Goal: Task Accomplishment & Management: Manage account settings

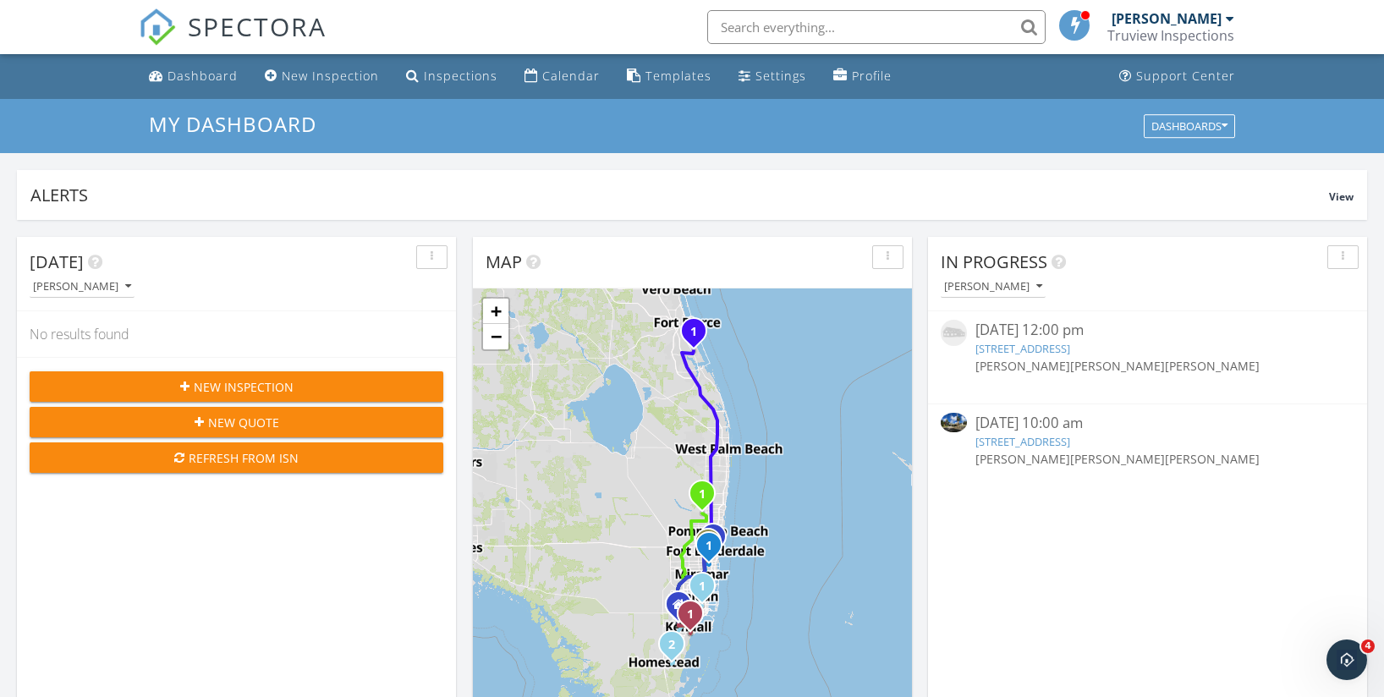
scroll to position [7024, 0]
click at [663, 73] on div "Templates" at bounding box center [678, 76] width 66 height 16
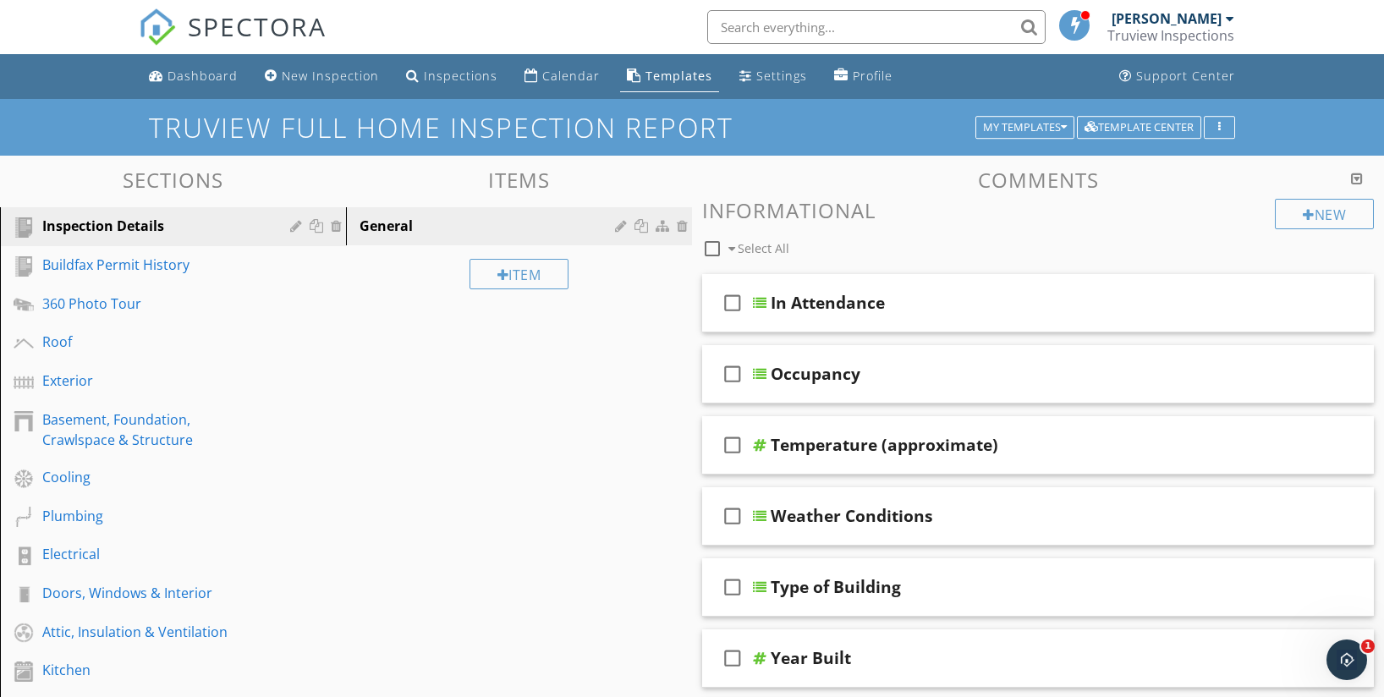
click at [1195, 27] on div "Truview Inspections" at bounding box center [1170, 35] width 127 height 17
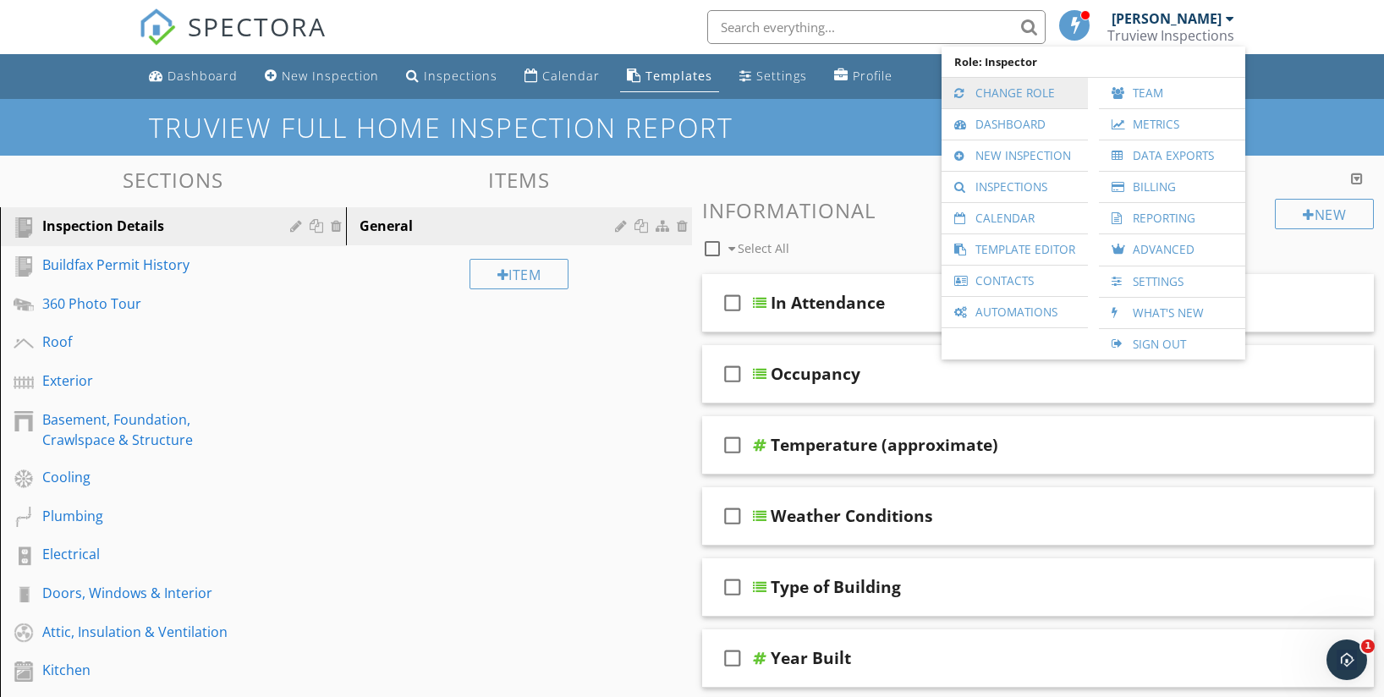
click at [1045, 91] on link "Change Role" at bounding box center [1014, 93] width 129 height 30
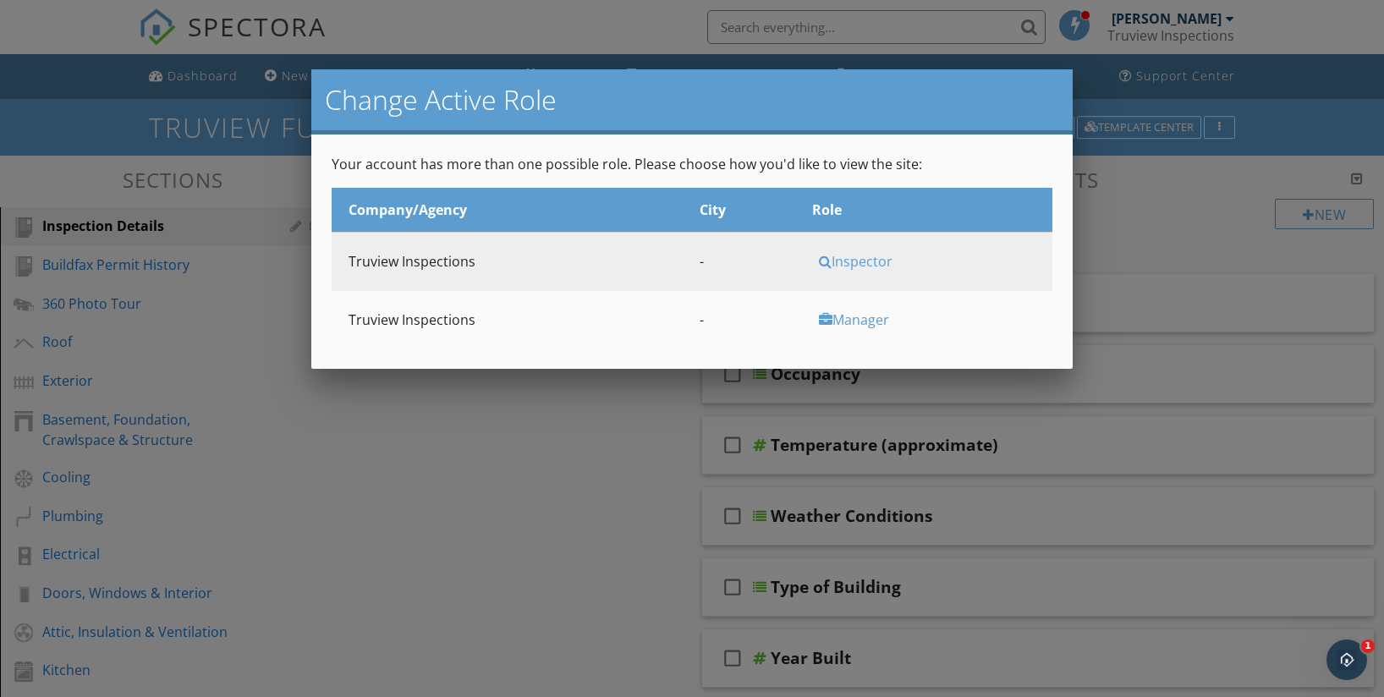
click at [862, 337] on td "Manager" at bounding box center [923, 320] width 257 height 58
click at [861, 330] on td "Manager" at bounding box center [923, 320] width 257 height 58
click at [855, 319] on div "Manager" at bounding box center [930, 319] width 222 height 19
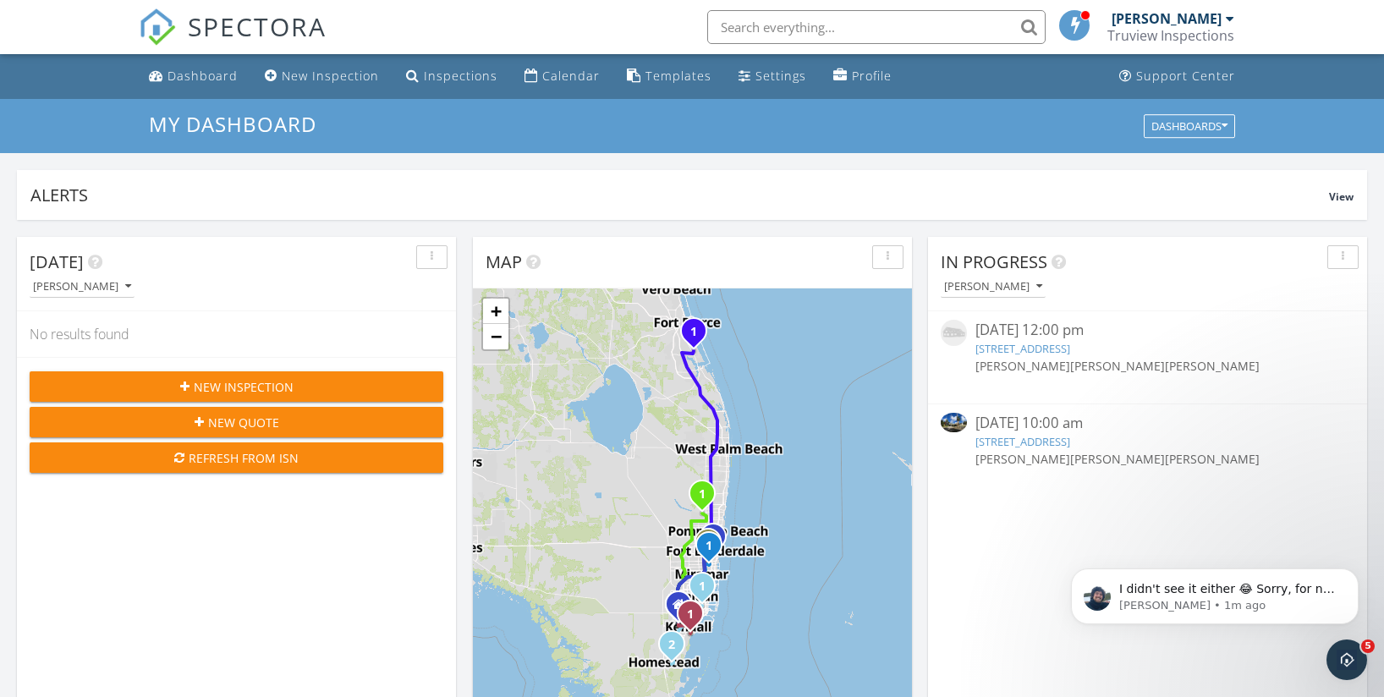
click at [829, 30] on input "text" at bounding box center [876, 27] width 338 height 34
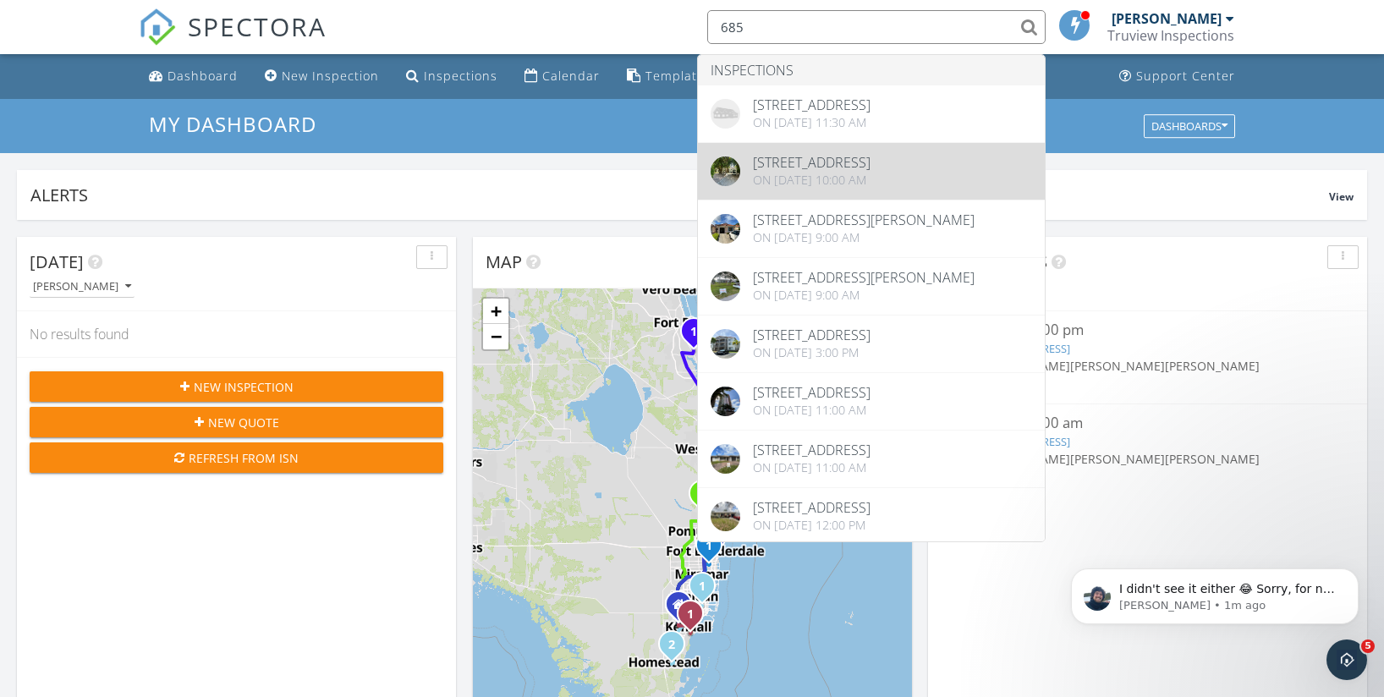
type input "685"
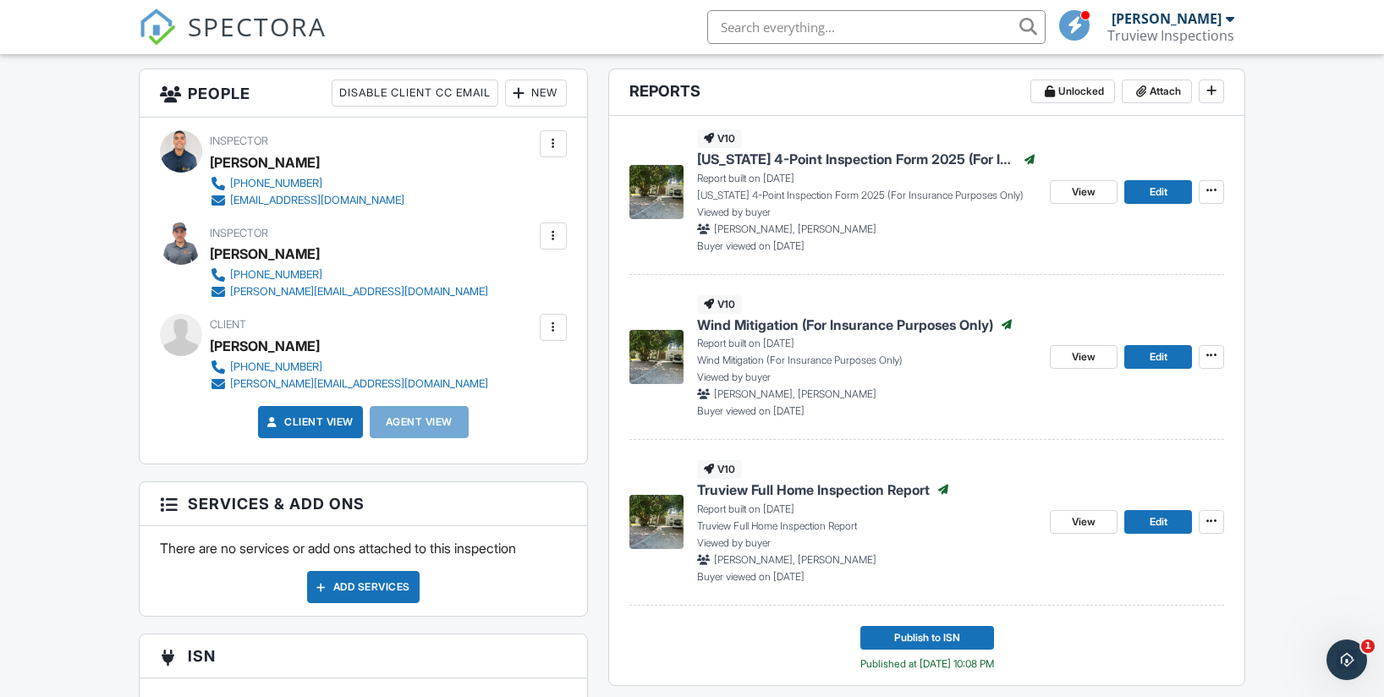
scroll to position [464, 0]
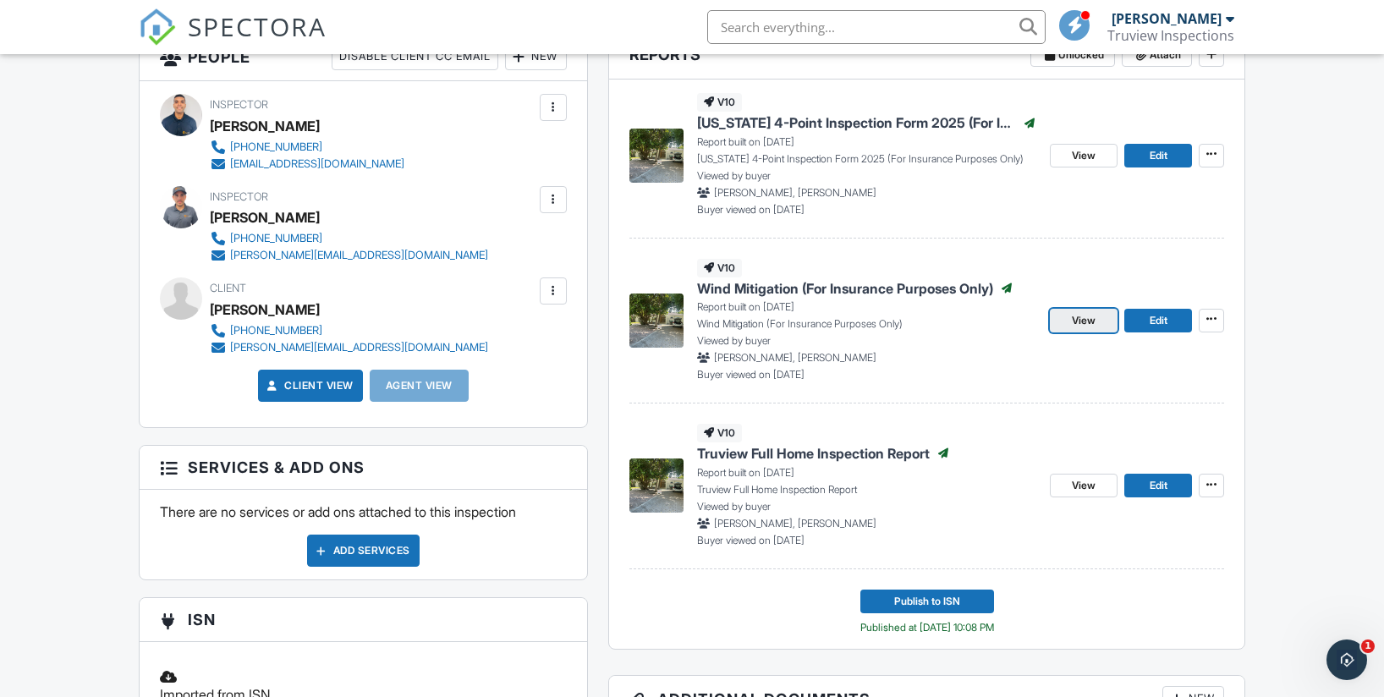
click at [1093, 320] on span "View" at bounding box center [1084, 320] width 24 height 17
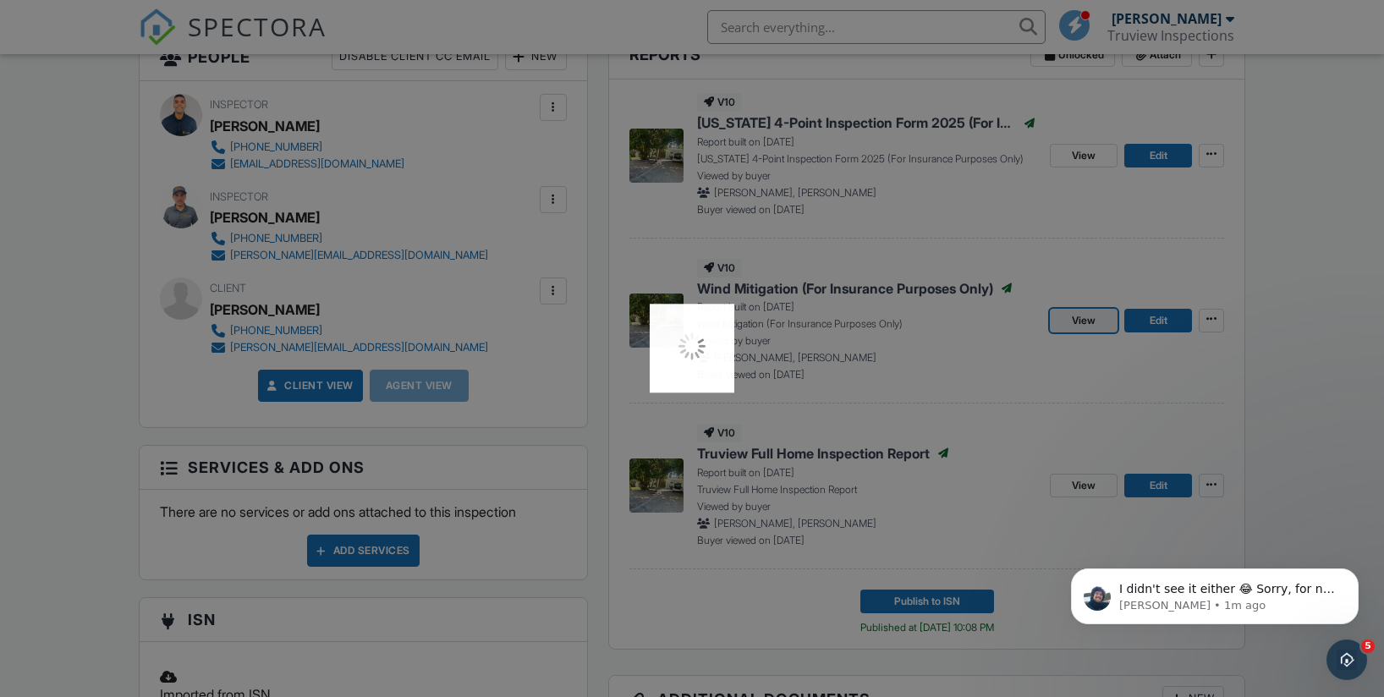
scroll to position [0, 0]
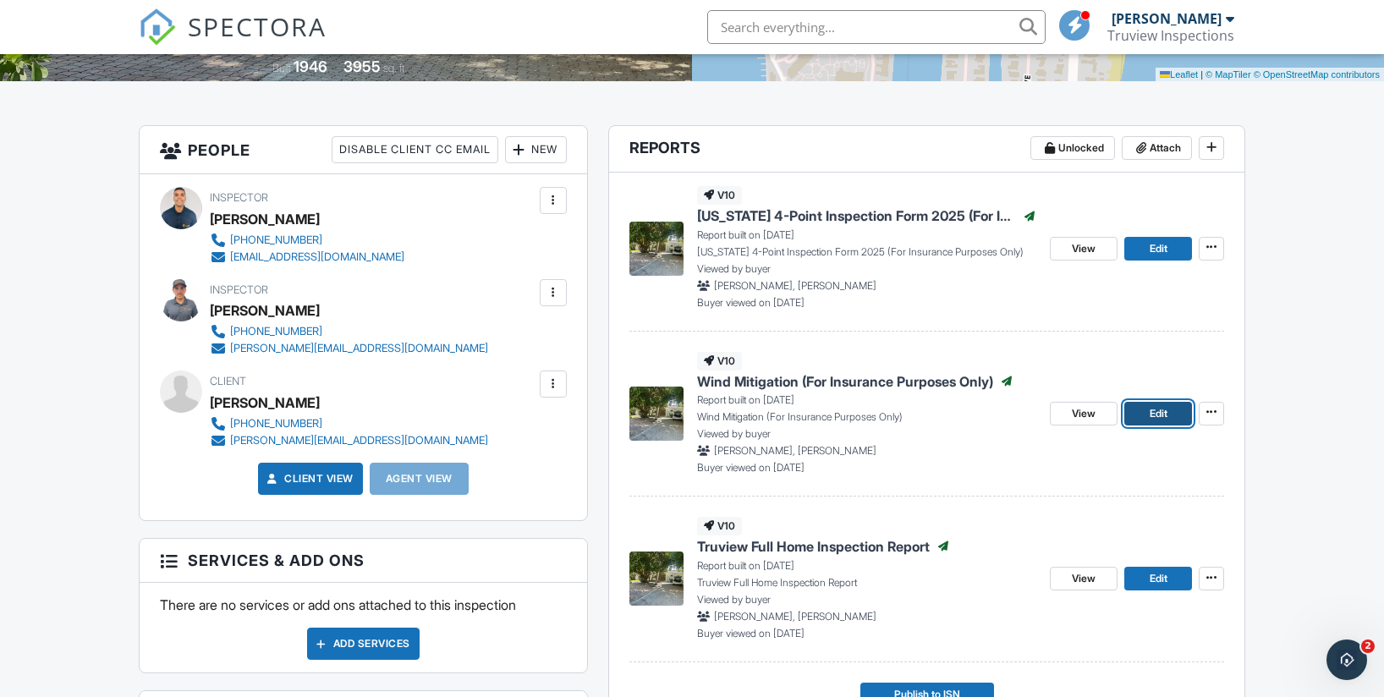
click at [1164, 416] on span "Edit" at bounding box center [1159, 413] width 18 height 17
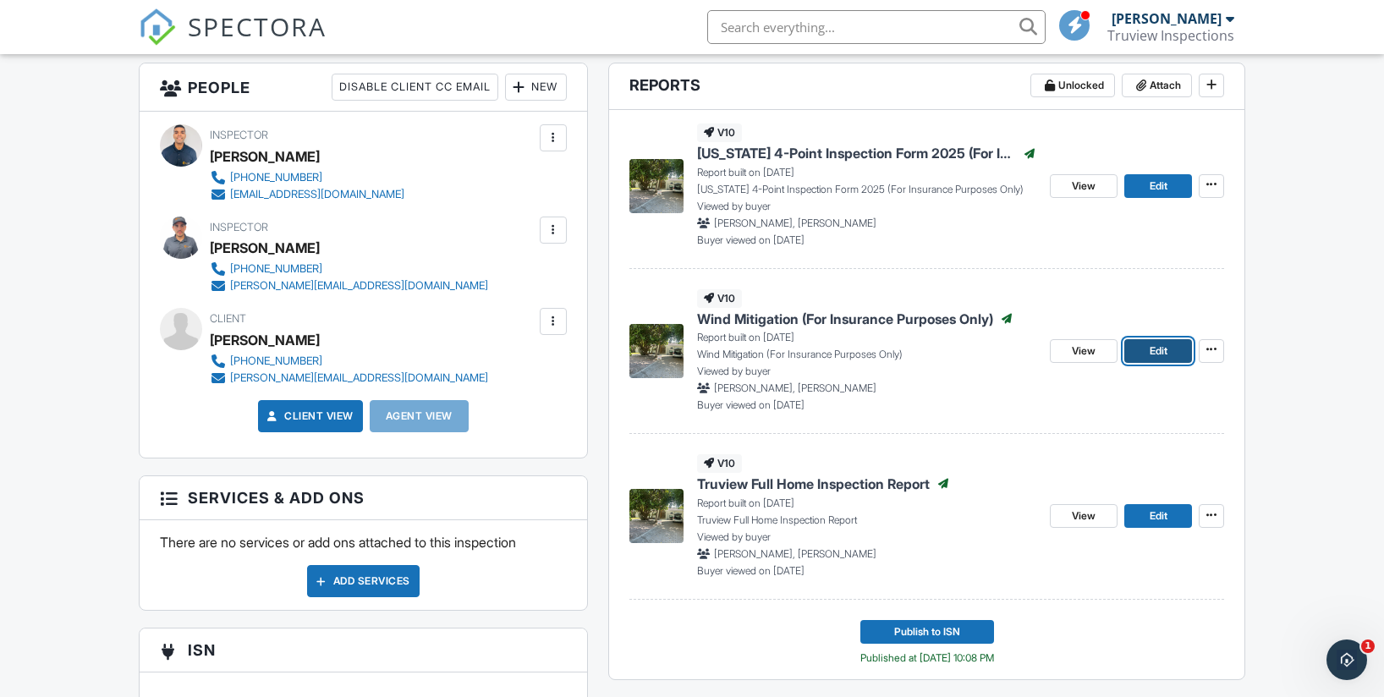
click at [1159, 349] on span "Edit" at bounding box center [1159, 351] width 18 height 17
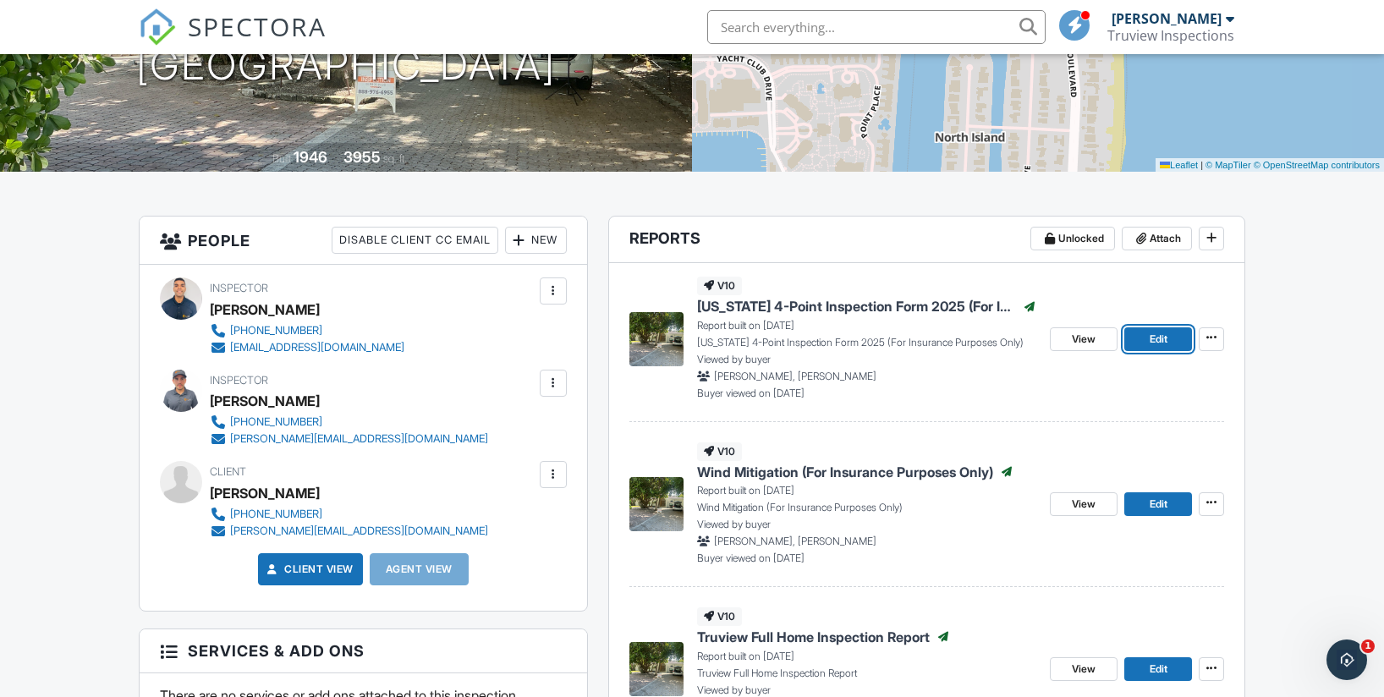
click at [1140, 338] on link "Edit" at bounding box center [1158, 339] width 68 height 24
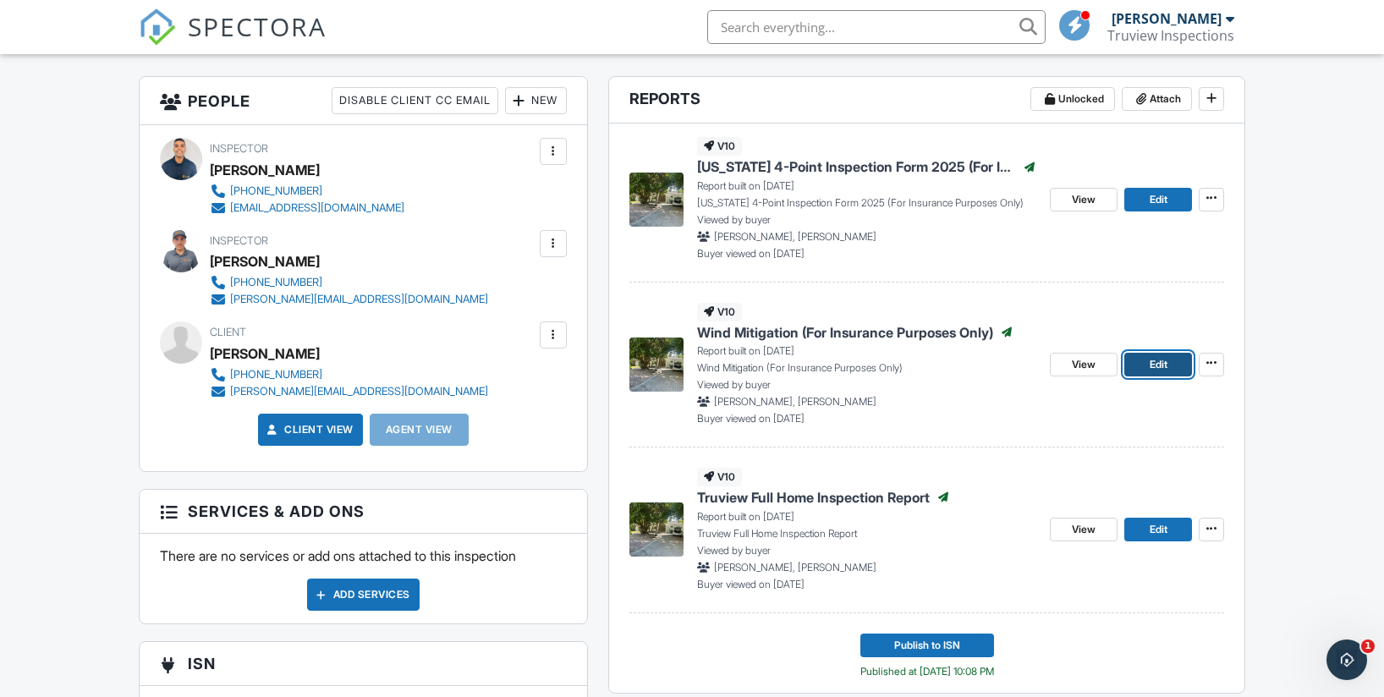
click at [1143, 365] on link "Edit" at bounding box center [1158, 365] width 68 height 24
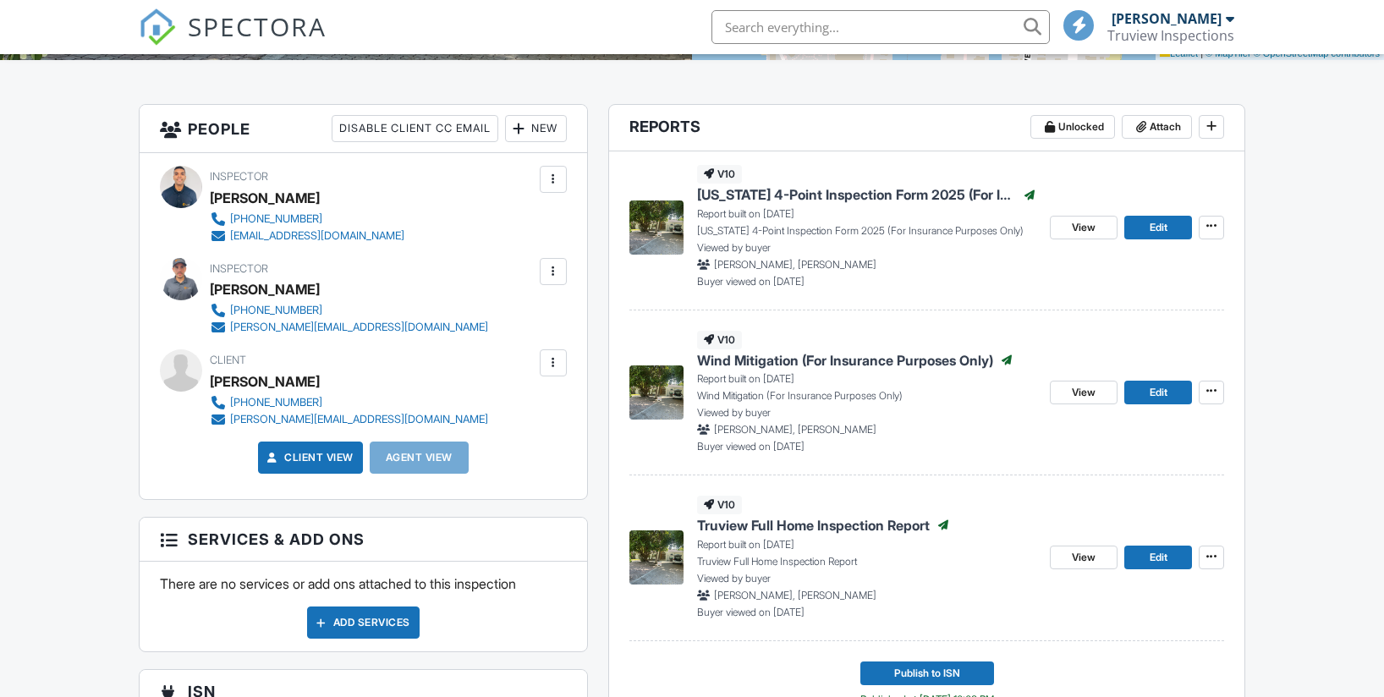
scroll to position [391, 0]
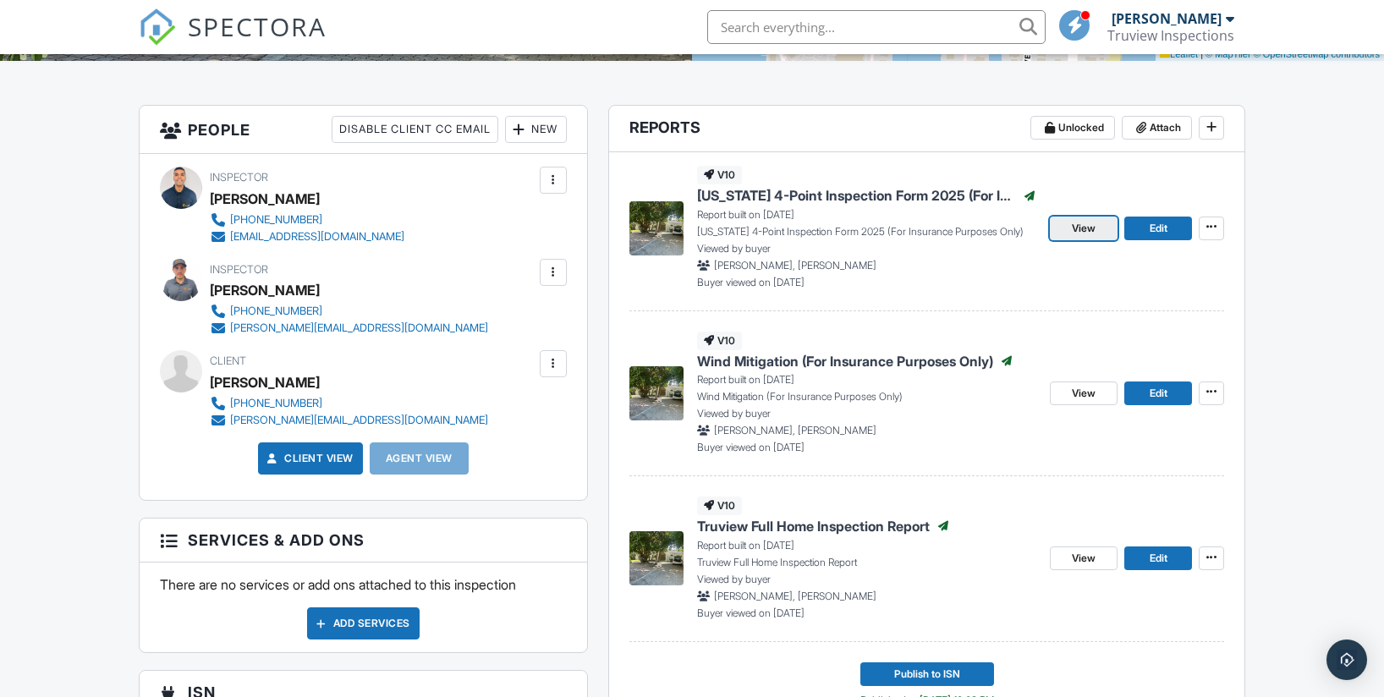
click at [1097, 226] on link "View" at bounding box center [1084, 229] width 68 height 24
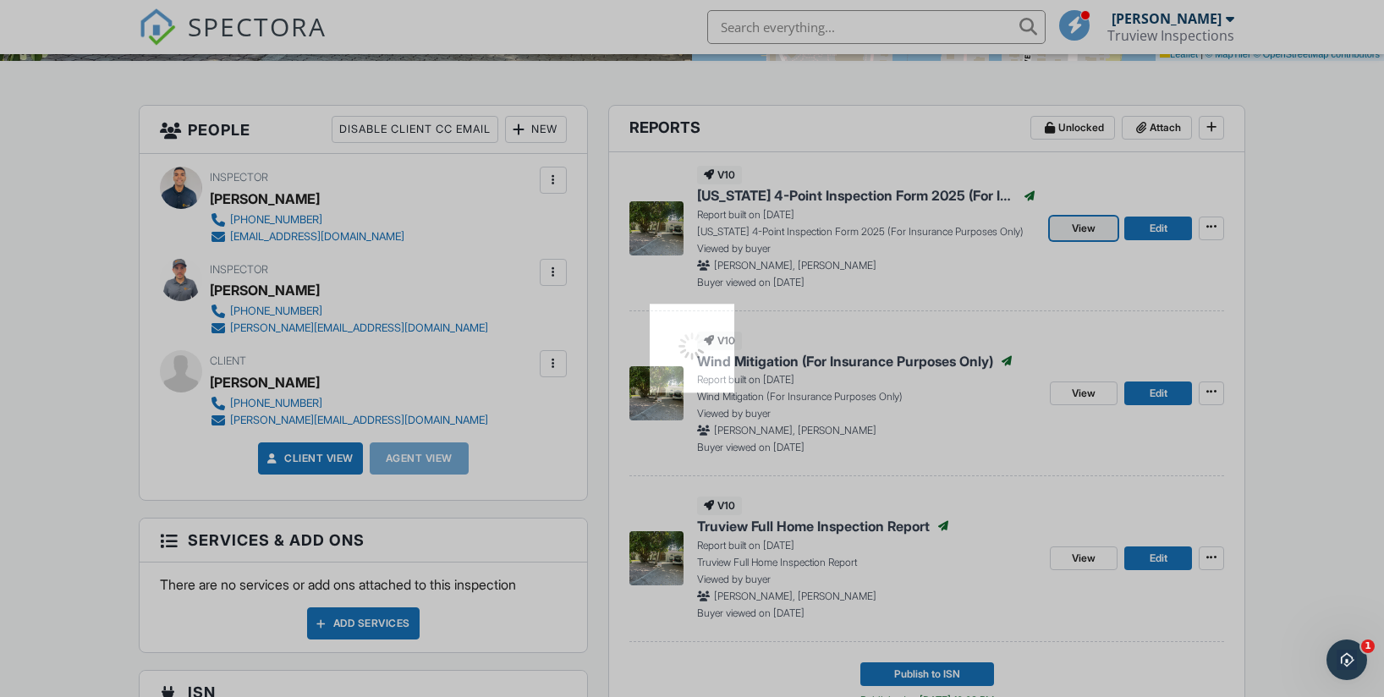
scroll to position [0, 0]
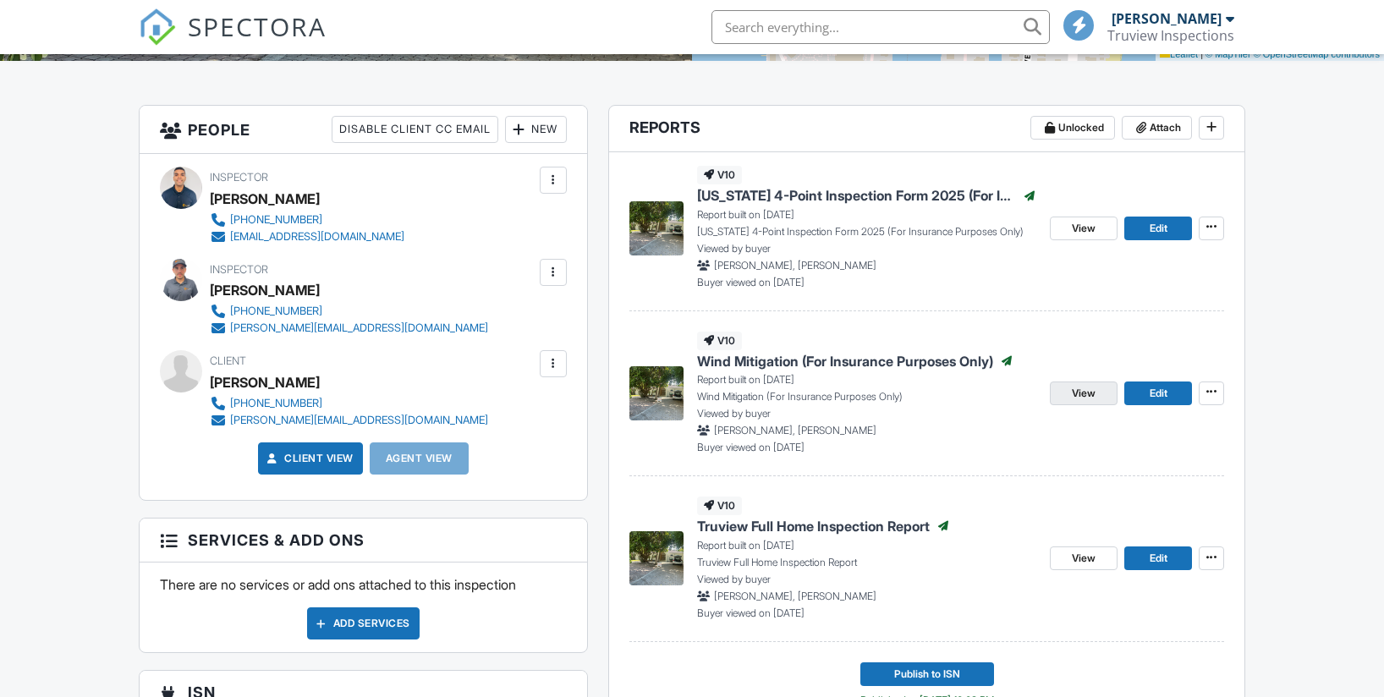
scroll to position [391, 0]
click at [1063, 392] on link "View" at bounding box center [1084, 394] width 68 height 24
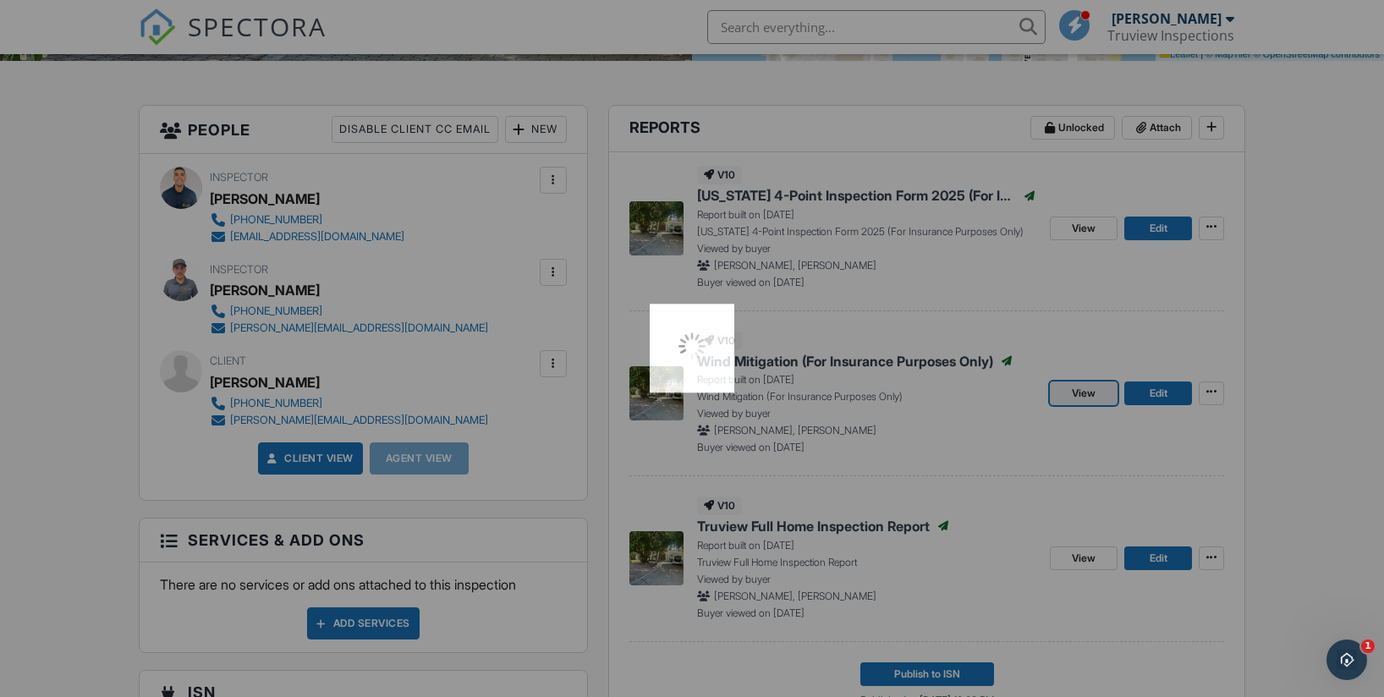
scroll to position [0, 0]
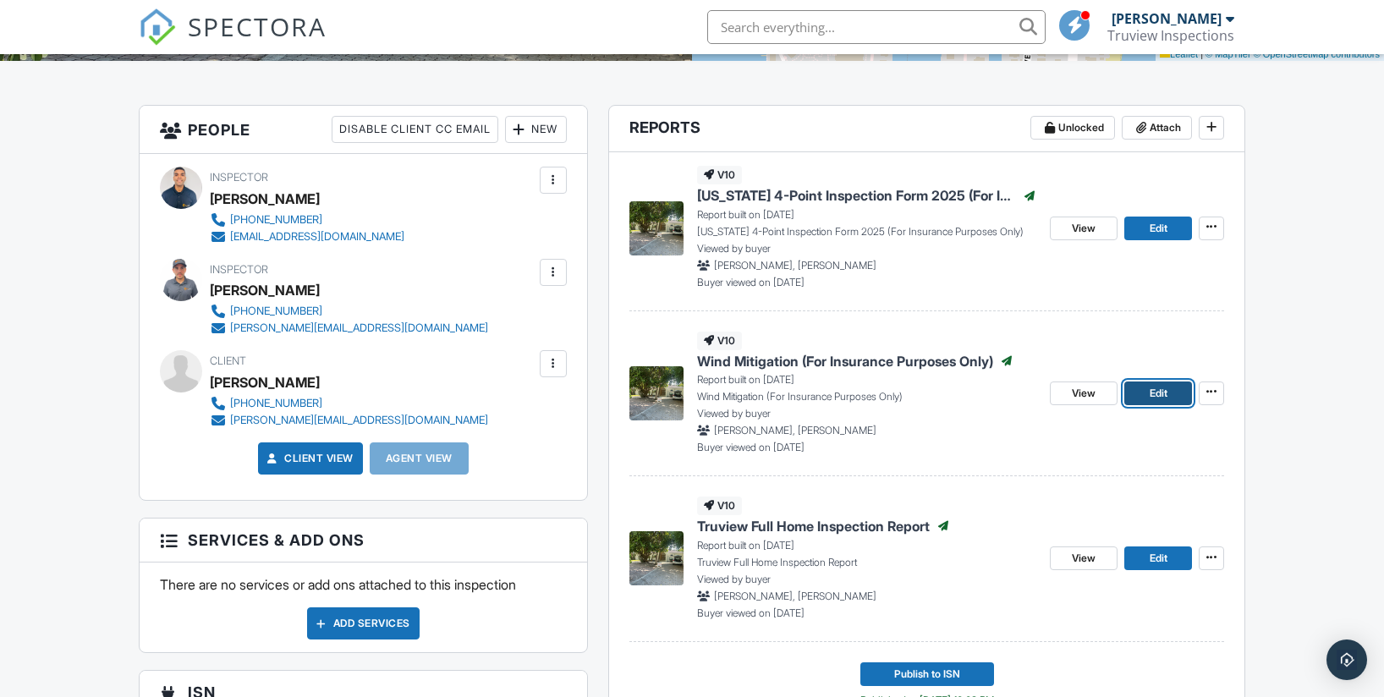
click at [1148, 397] on link "Edit" at bounding box center [1158, 394] width 68 height 24
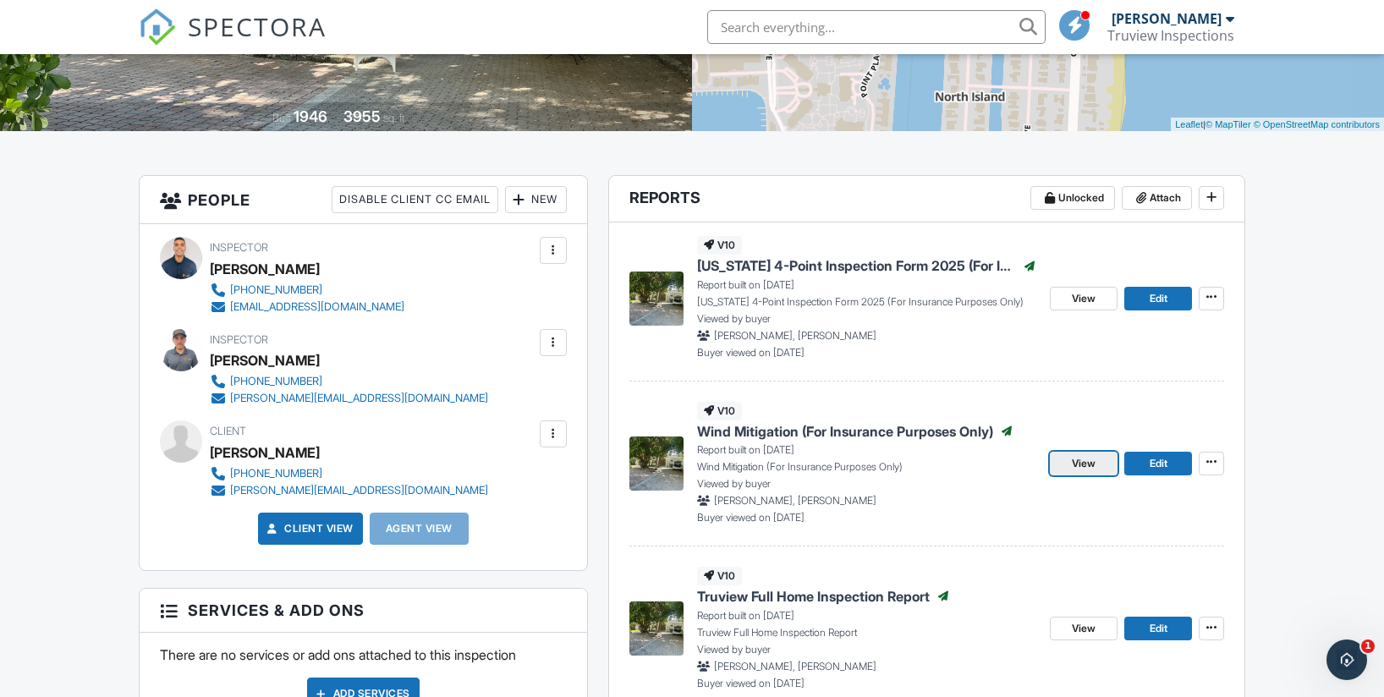
click at [1089, 467] on span "View" at bounding box center [1084, 463] width 24 height 17
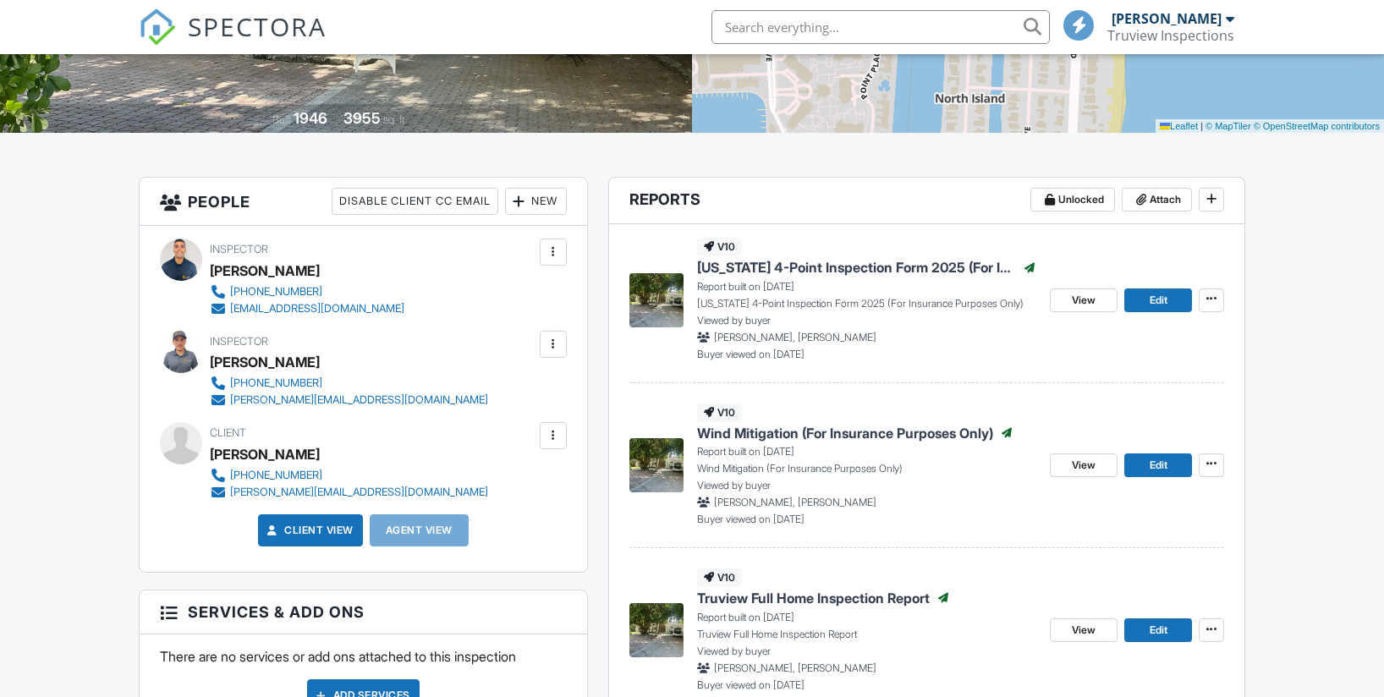
scroll to position [343, 0]
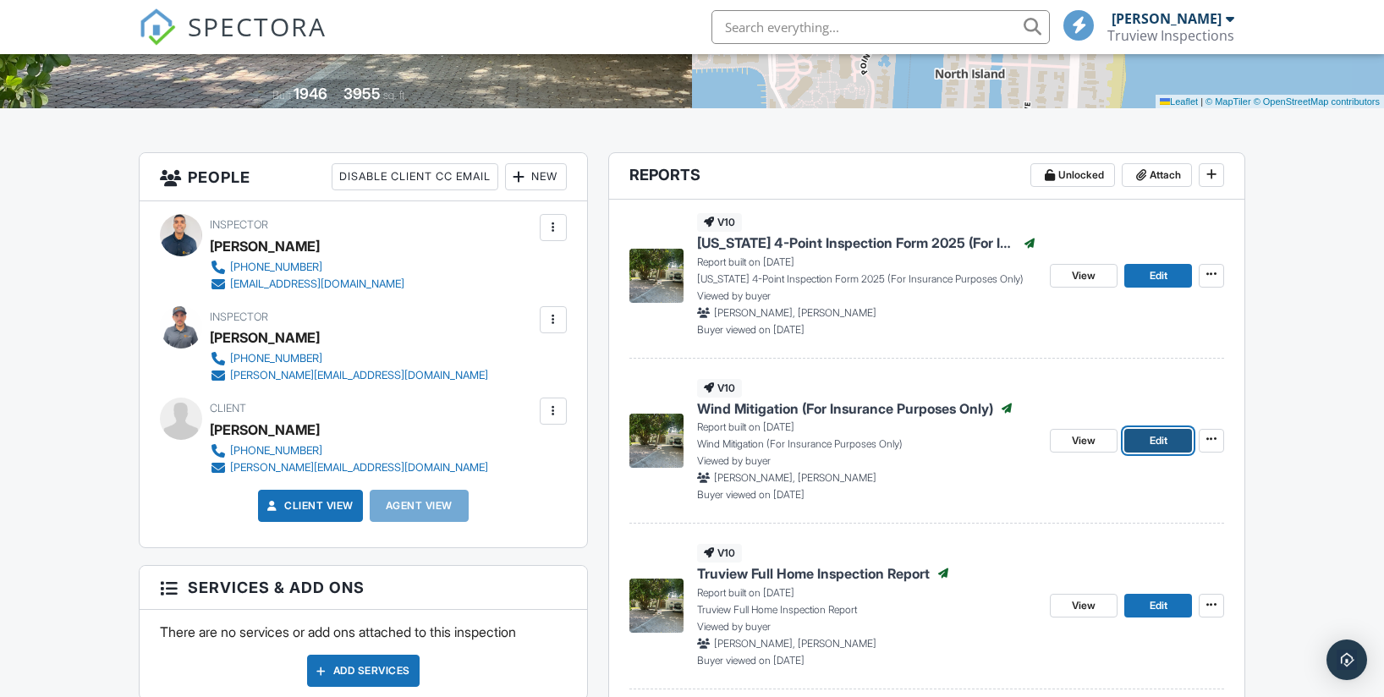
click at [1153, 443] on span "Edit" at bounding box center [1159, 440] width 18 height 17
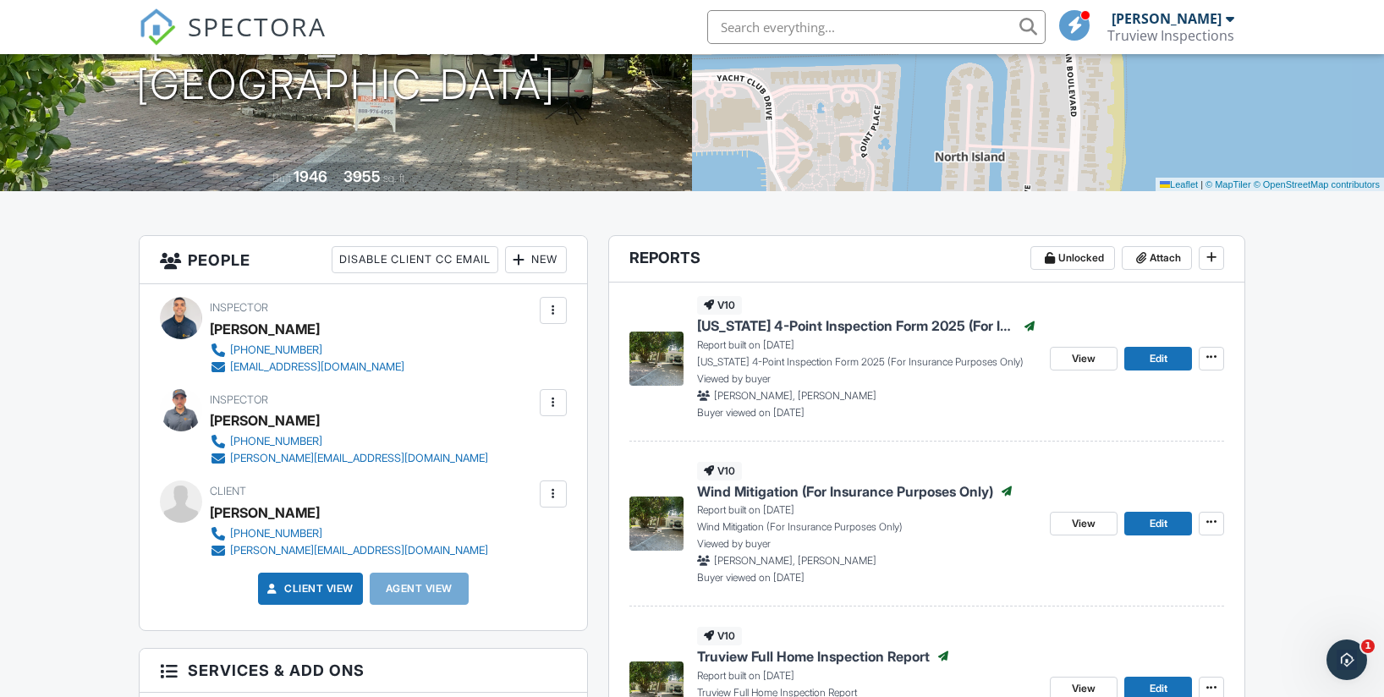
scroll to position [261, 0]
click at [1094, 524] on span "View" at bounding box center [1084, 522] width 24 height 17
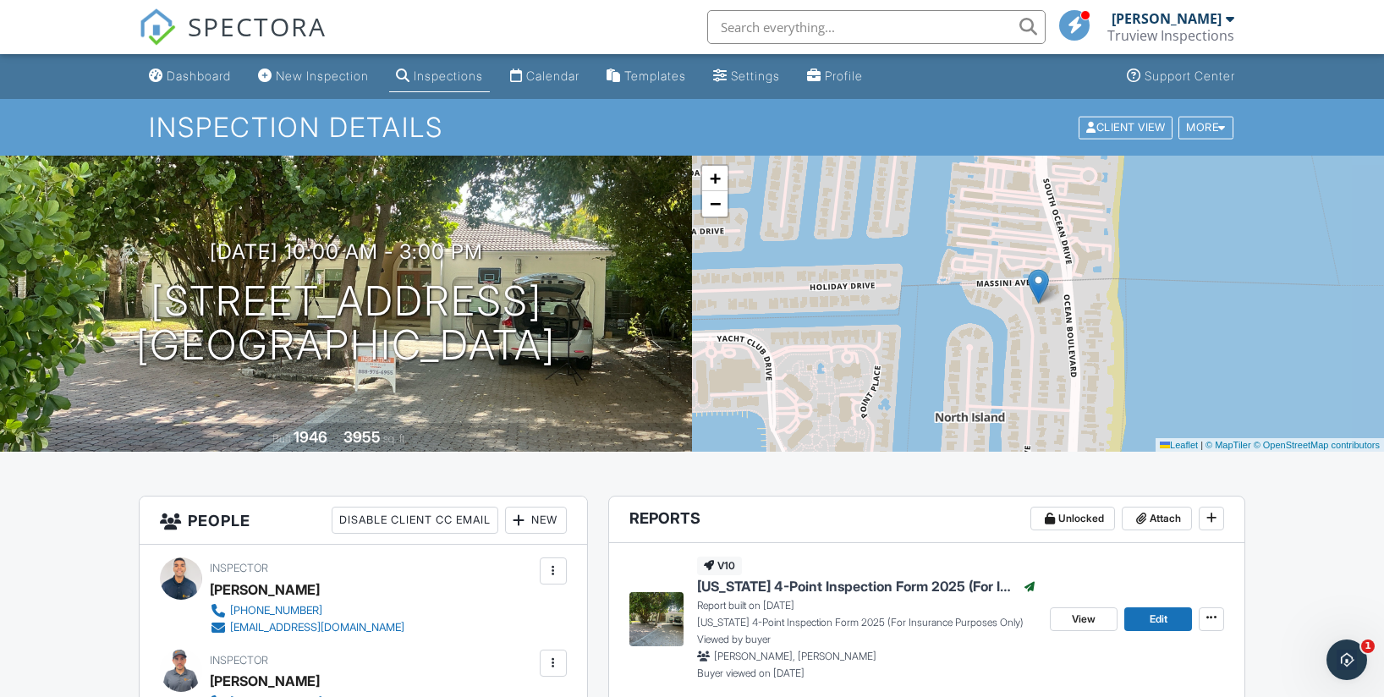
click at [1180, 19] on div "[PERSON_NAME]" at bounding box center [1167, 18] width 110 height 17
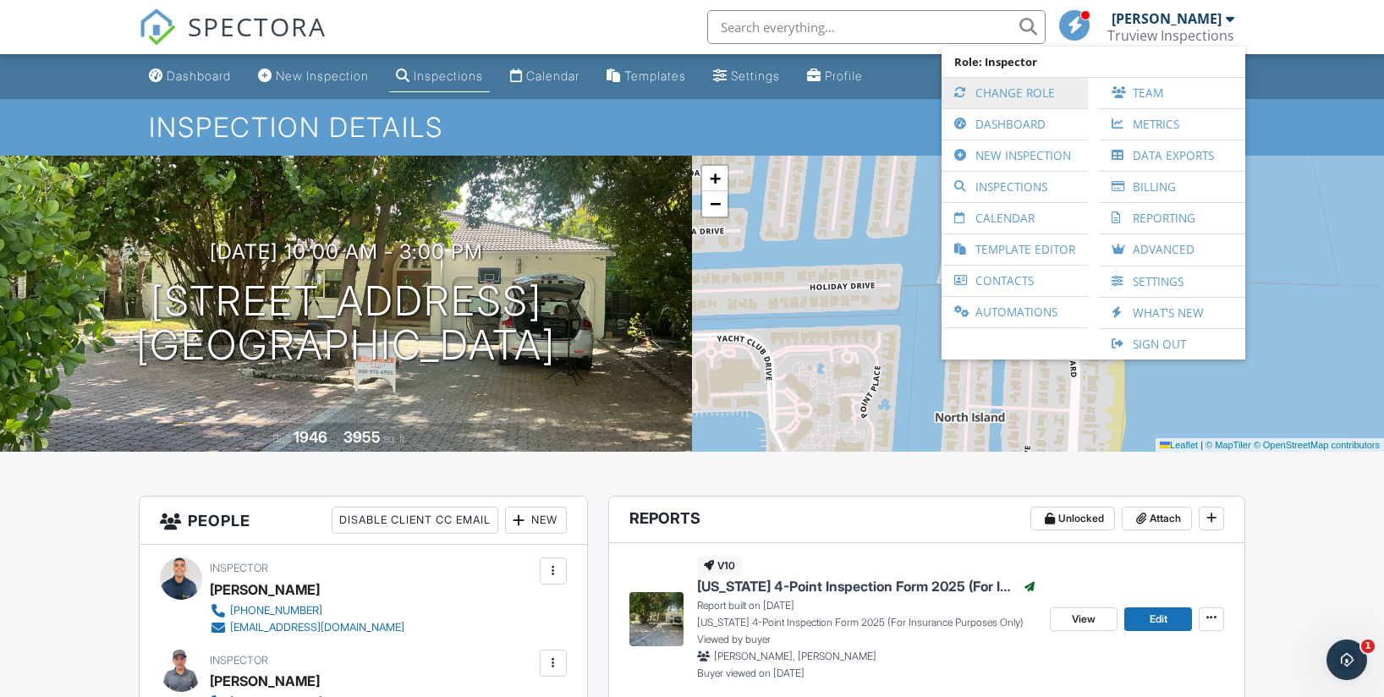
click at [1022, 90] on link "Change Role" at bounding box center [1014, 93] width 129 height 30
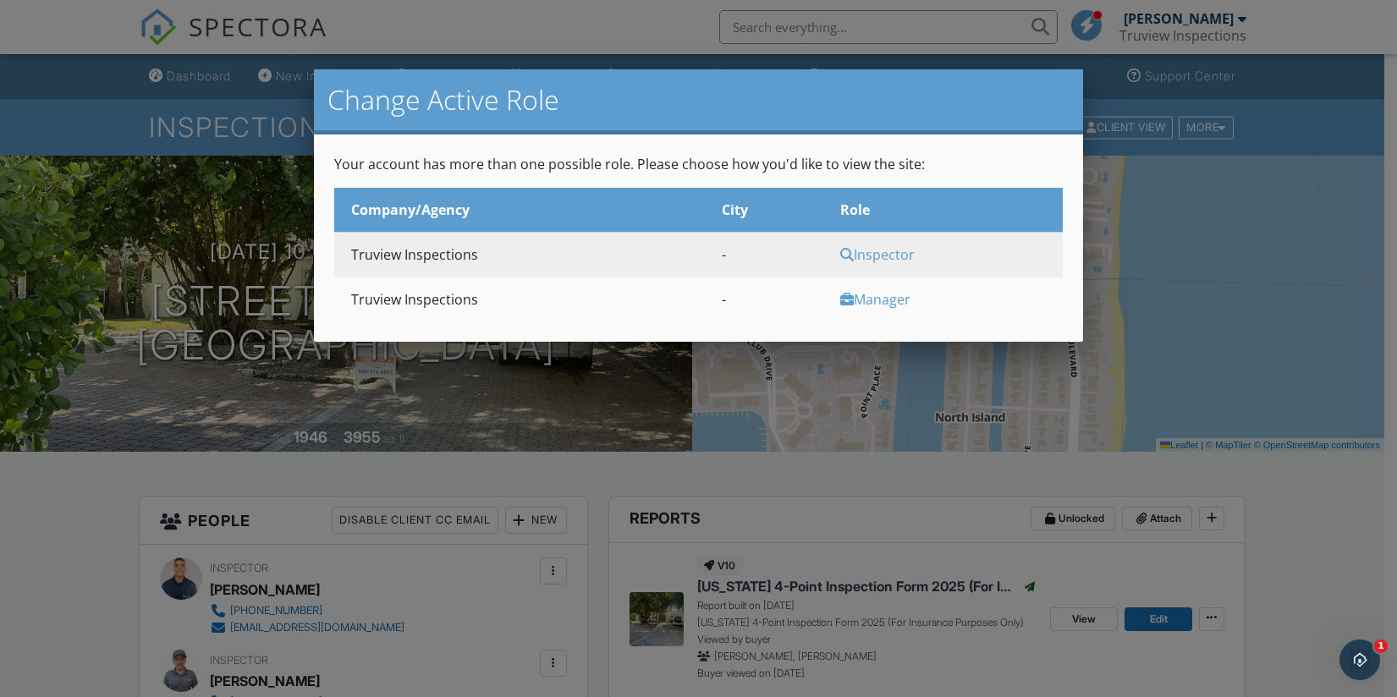
click at [874, 294] on div "Manager" at bounding box center [949, 299] width 218 height 19
